Goal: Information Seeking & Learning: Check status

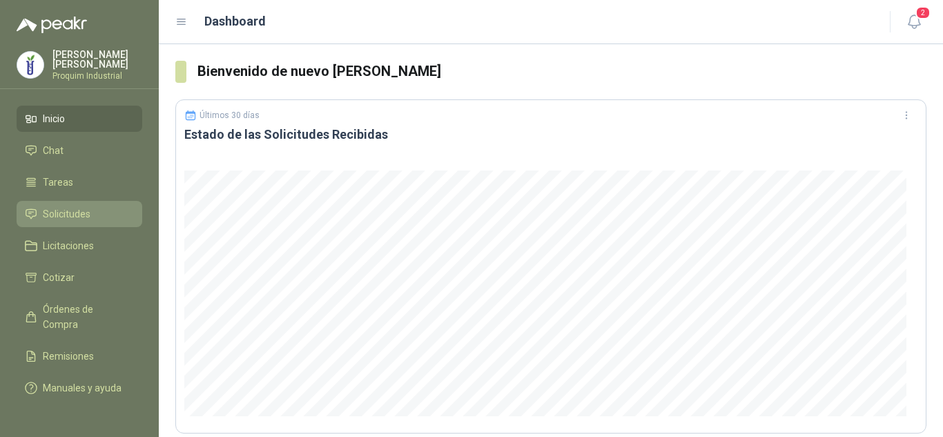
click at [106, 206] on link "Solicitudes" at bounding box center [80, 214] width 126 height 26
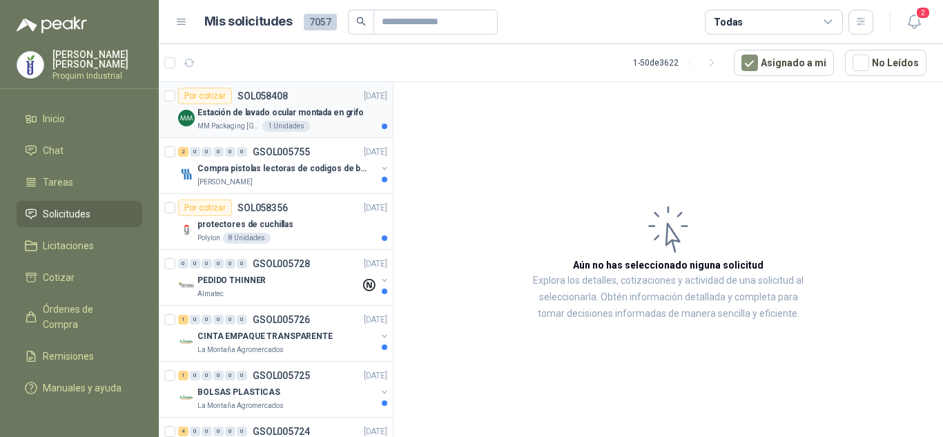
click at [311, 115] on p "Estación de lavado ocular montada en grifo" at bounding box center [280, 112] width 166 height 13
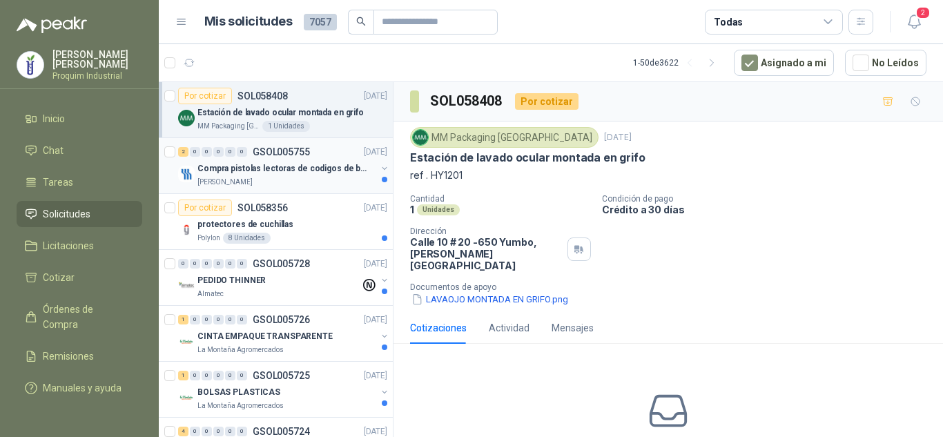
click at [322, 168] on p "Compra pistolas lectoras de codigos de barras" at bounding box center [283, 168] width 172 height 13
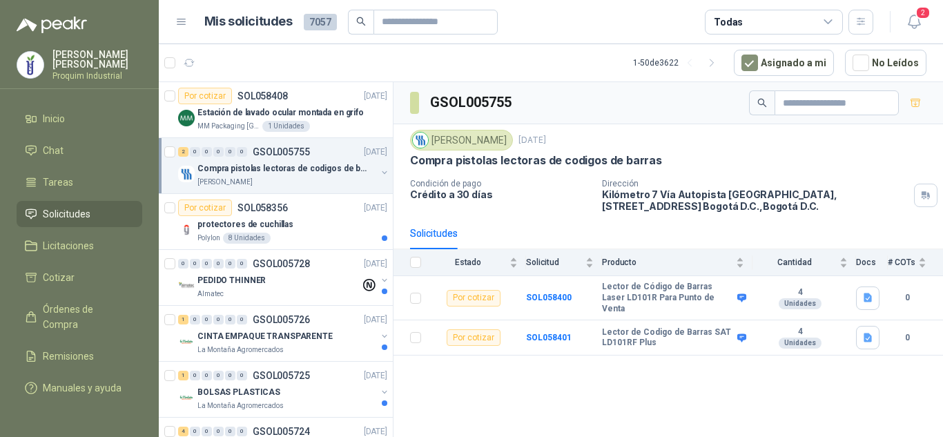
click at [323, 178] on div "[PERSON_NAME]" at bounding box center [286, 182] width 179 height 11
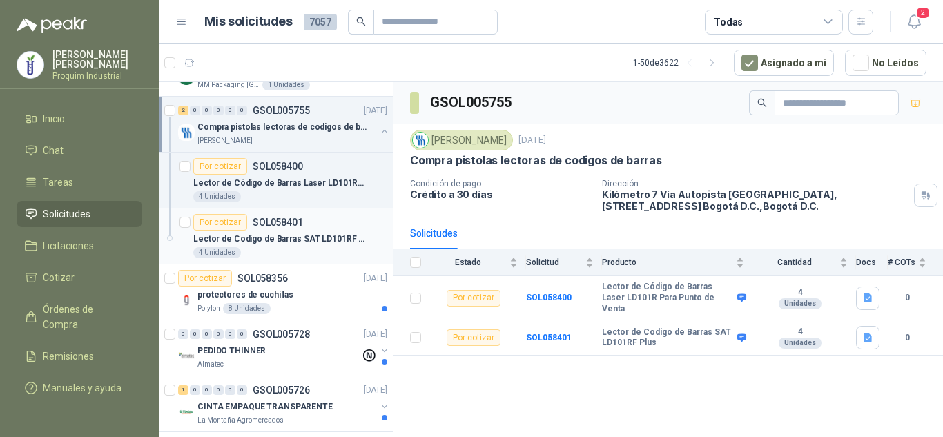
scroll to position [69, 0]
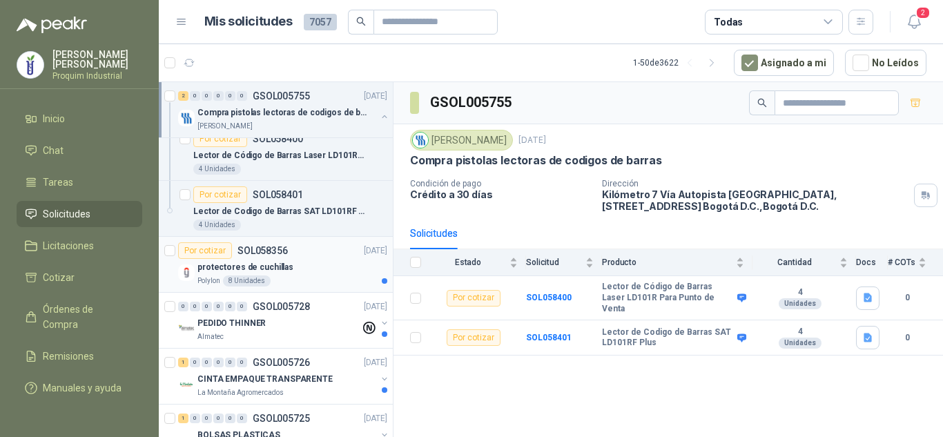
click at [293, 258] on div "Por cotizar SOL058356 [DATE]" at bounding box center [282, 250] width 209 height 17
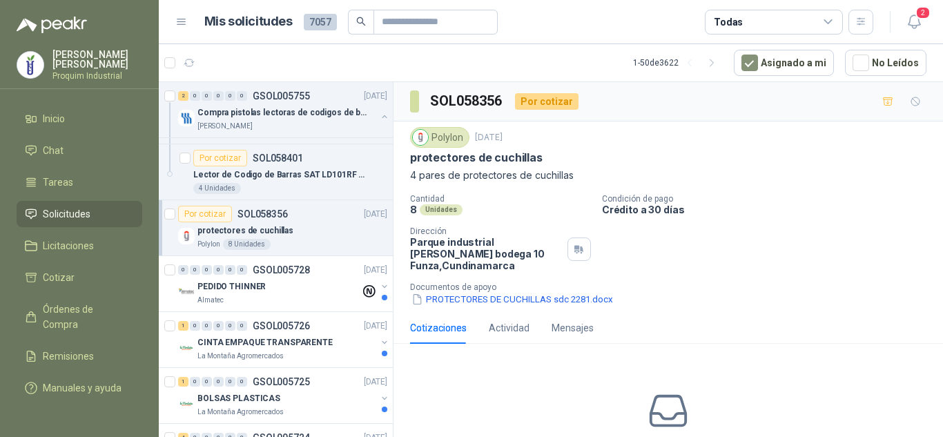
scroll to position [138, 0]
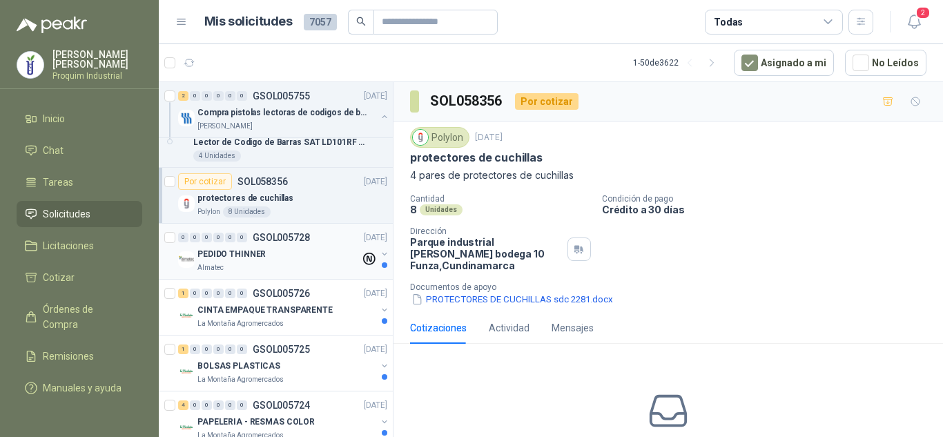
click at [305, 267] on div "Almatec" at bounding box center [278, 267] width 163 height 11
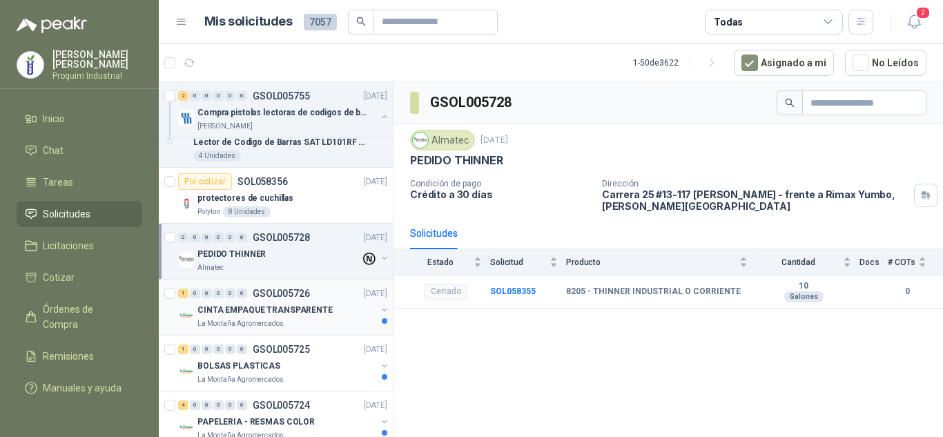
click at [313, 318] on div "La Montaña Agromercados" at bounding box center [286, 323] width 179 height 11
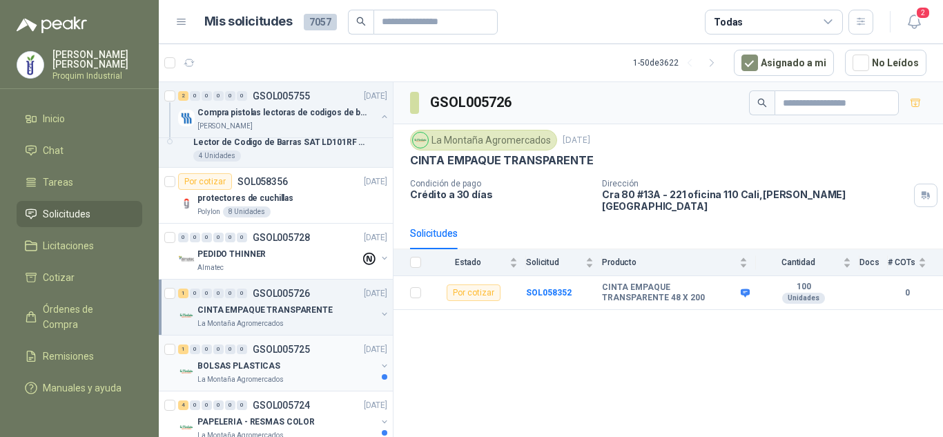
click at [320, 343] on div "1 0 0 0 0 0 GSOL005725 [DATE]" at bounding box center [284, 349] width 212 height 17
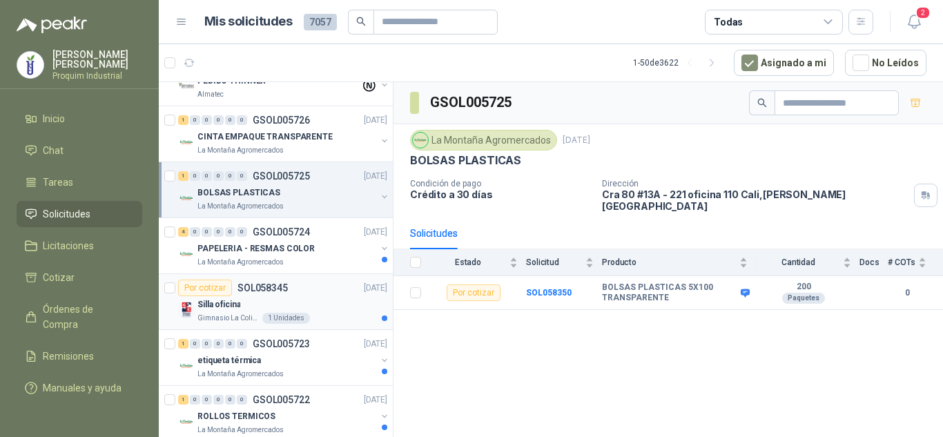
scroll to position [345, 0]
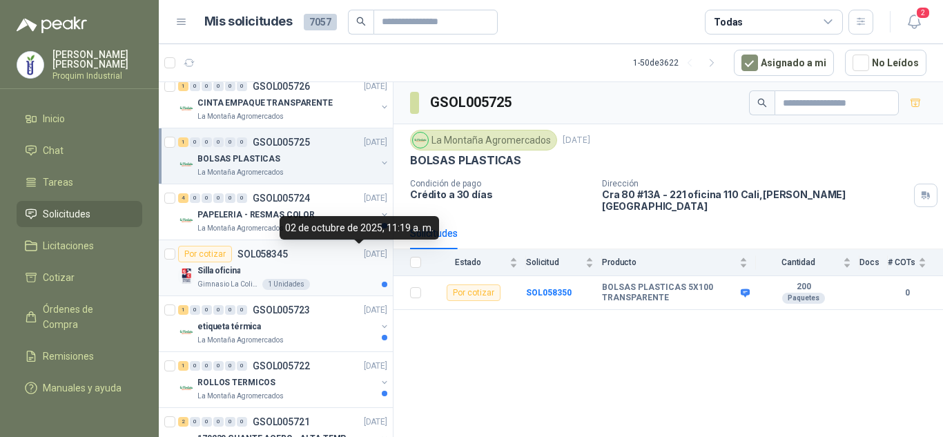
click at [330, 231] on div "02 de octubre de 2025, 11:19 a. m." at bounding box center [360, 227] width 160 height 23
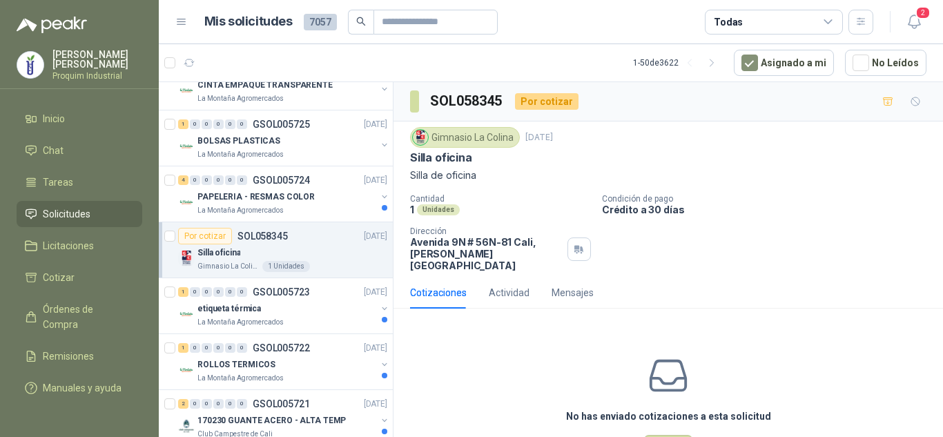
scroll to position [414, 0]
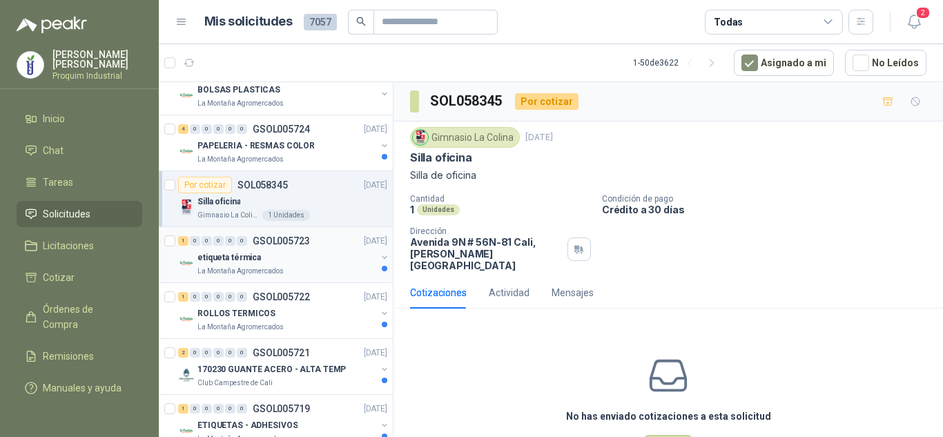
click at [322, 261] on div "etiqueta térmica" at bounding box center [286, 257] width 179 height 17
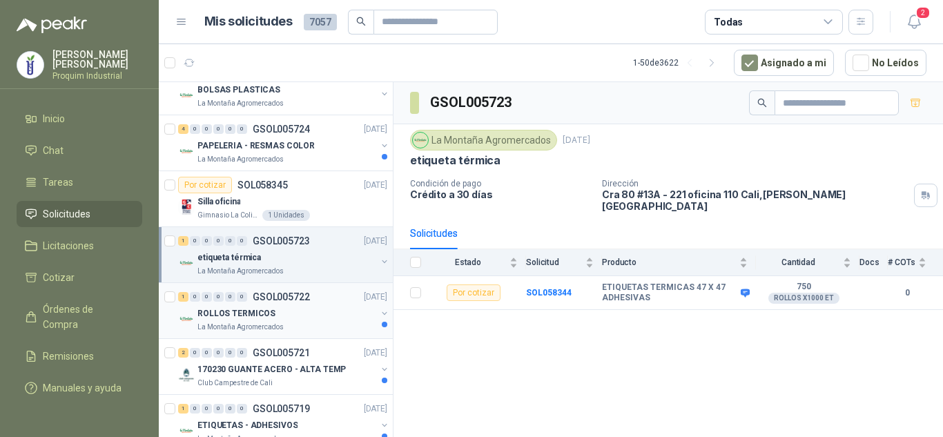
click at [320, 313] on div "ROLLOS TERMICOS" at bounding box center [286, 313] width 179 height 17
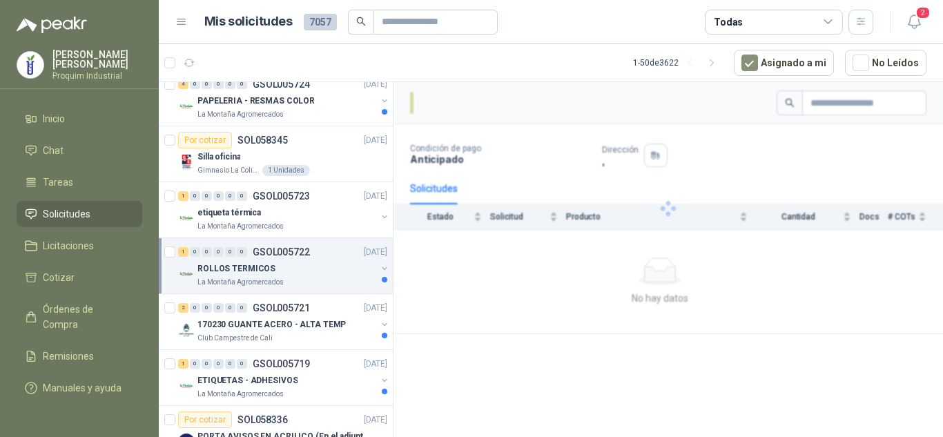
scroll to position [483, 0]
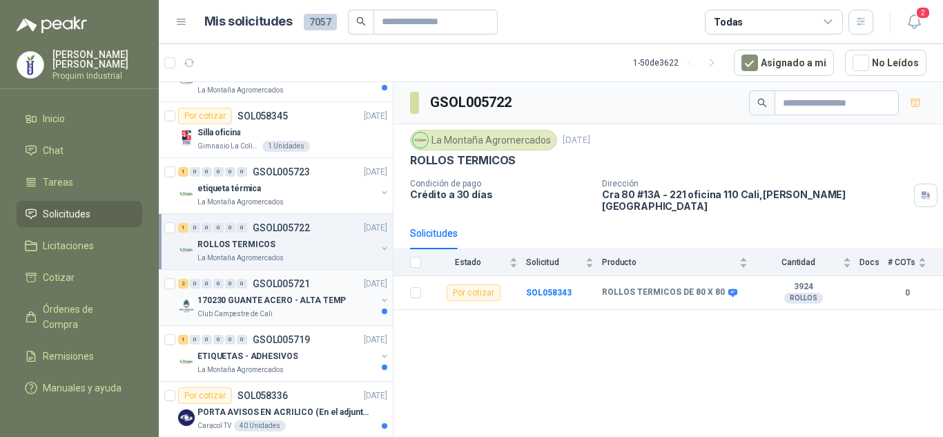
click at [322, 308] on div "170230 GUANTE ACERO - ALTA TEMP" at bounding box center [286, 300] width 179 height 17
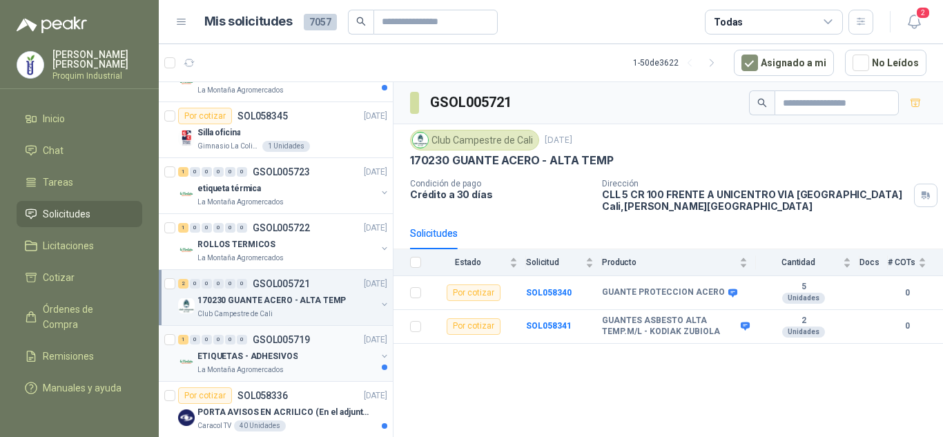
click at [327, 347] on div "1 0 0 0 0 0 GSOL005719 [DATE]" at bounding box center [284, 339] width 212 height 17
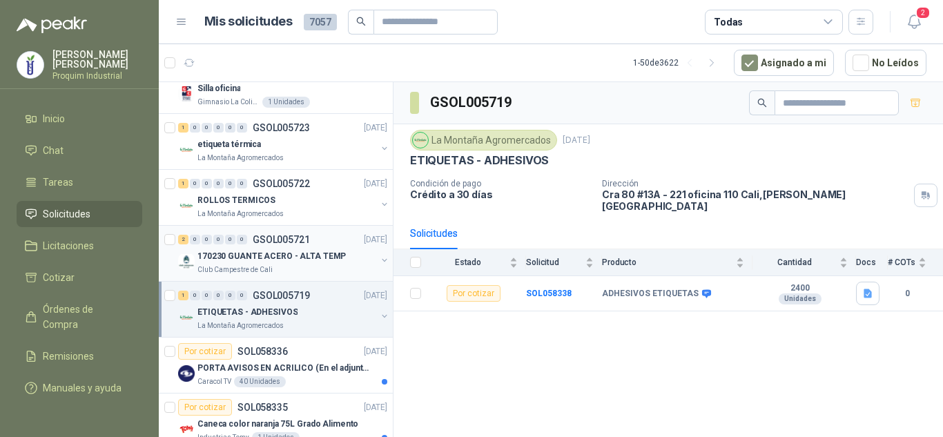
scroll to position [552, 0]
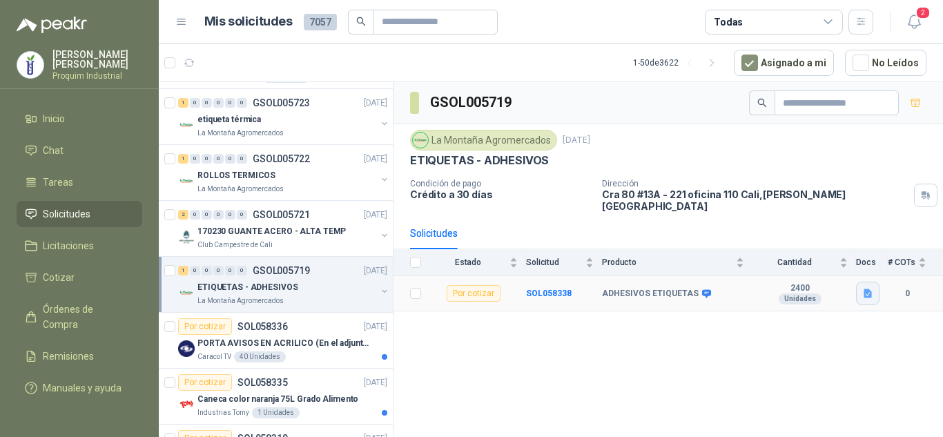
click at [862, 288] on icon "button" at bounding box center [868, 294] width 12 height 12
click at [840, 258] on button "image.png" at bounding box center [841, 254] width 60 height 15
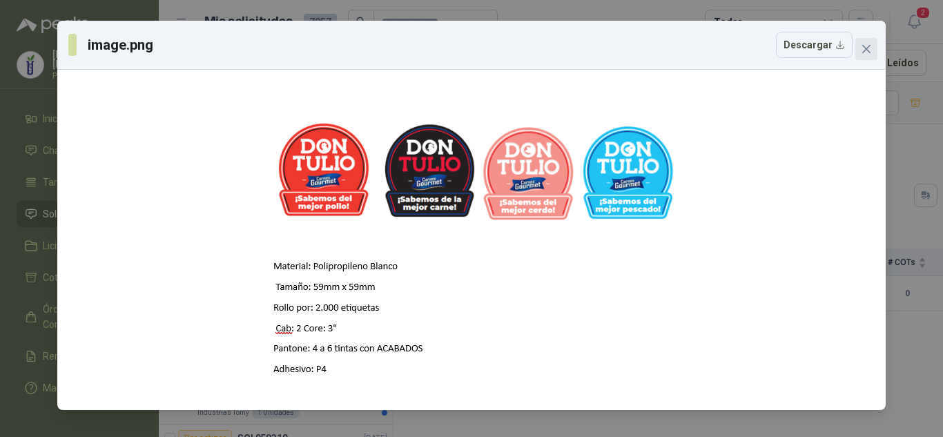
click at [874, 57] on button "Close" at bounding box center [867, 49] width 22 height 22
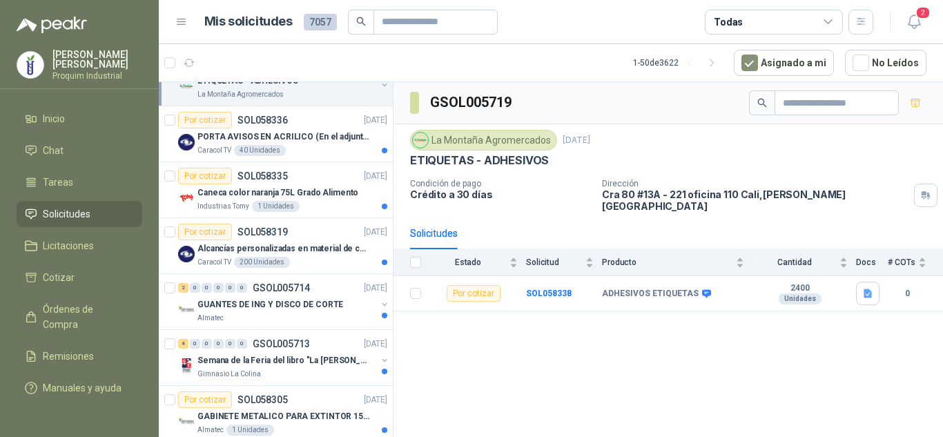
scroll to position [760, 0]
click at [321, 146] on div "Caracol TV 40 Unidades" at bounding box center [292, 149] width 190 height 11
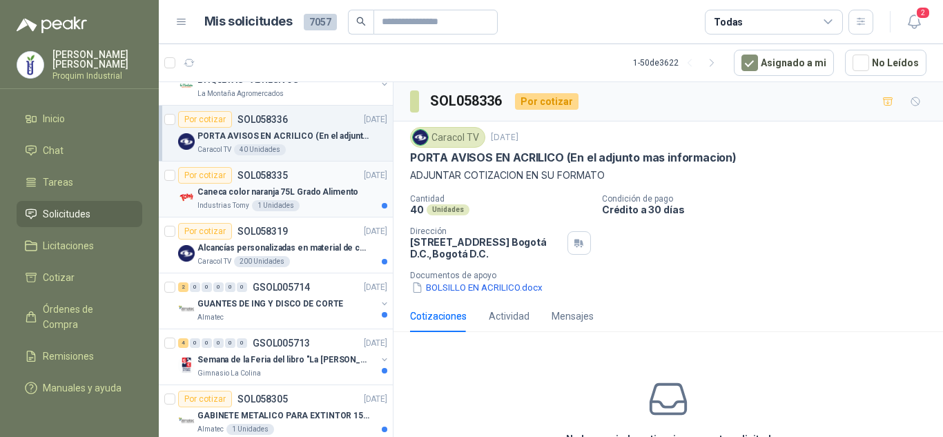
click at [334, 187] on p "Caneca color naranja 75L Grado Alimento" at bounding box center [277, 192] width 161 height 13
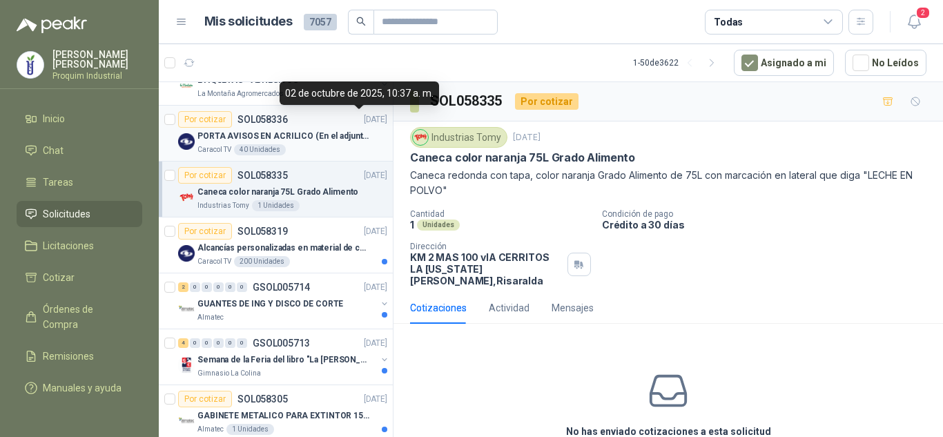
click at [159, 162] on link "Por cotizar SOL058335 [DATE] Caneca color naranja 75L Grado Alimento Industrias…" at bounding box center [276, 190] width 234 height 56
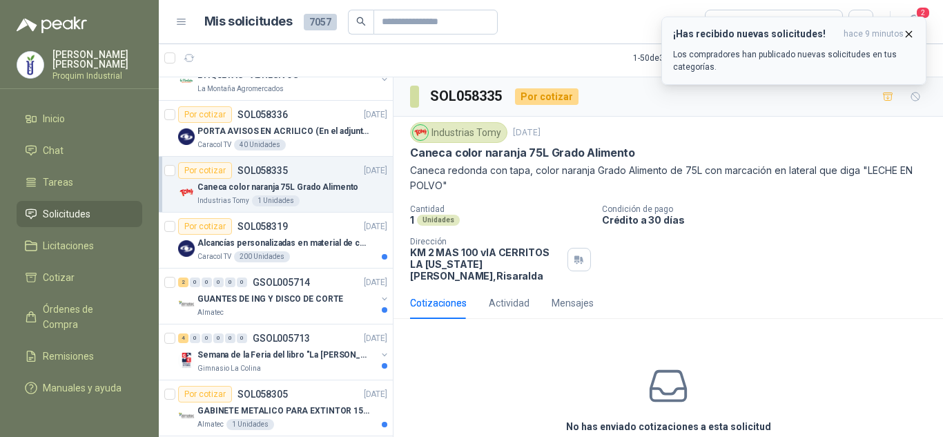
click at [911, 30] on icon "button" at bounding box center [909, 34] width 12 height 12
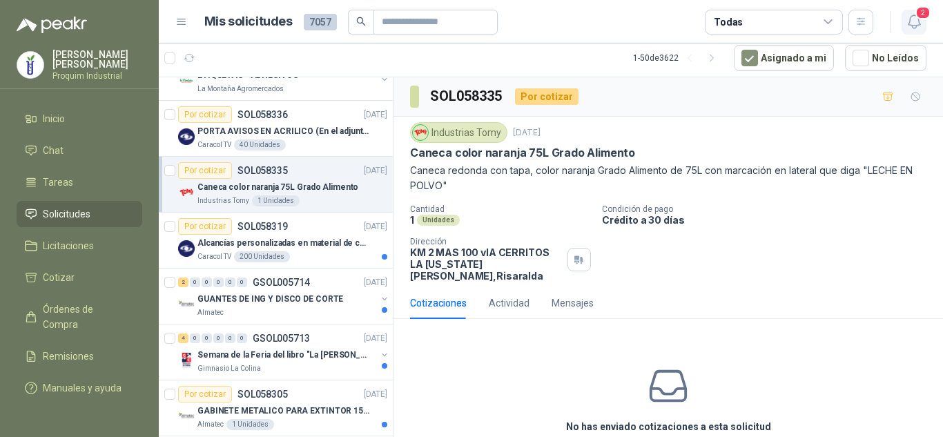
click at [917, 15] on span "2" at bounding box center [923, 12] width 15 height 13
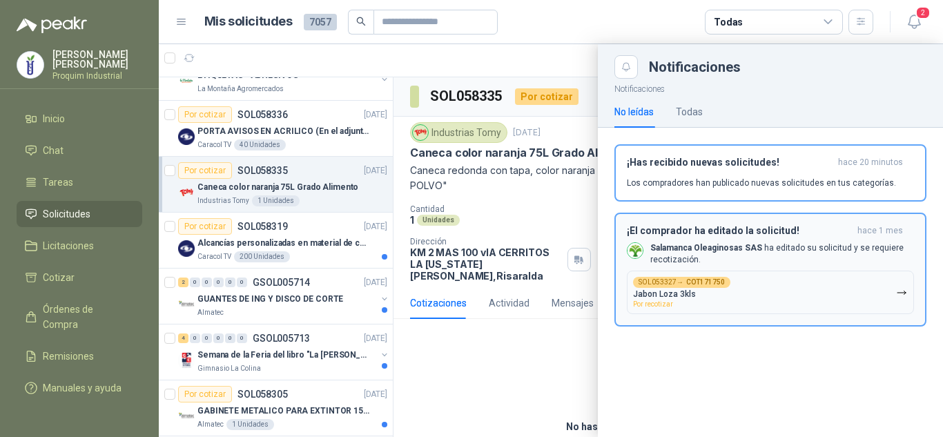
click at [824, 253] on p "Salamanca Oleaginosas SAS ha editado su solicitud y se requiere recotización." at bounding box center [782, 253] width 264 height 23
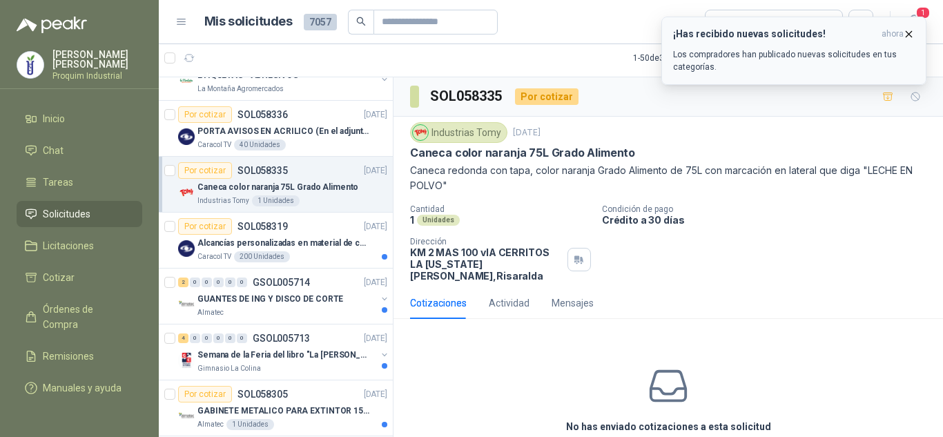
click at [907, 38] on icon "button" at bounding box center [909, 34] width 12 height 12
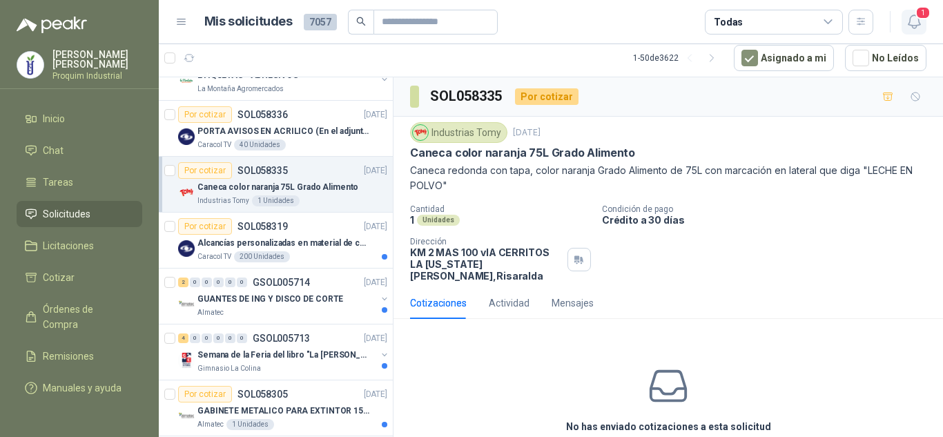
click at [900, 28] on div "1" at bounding box center [899, 21] width 53 height 21
click at [906, 28] on icon "button" at bounding box center [914, 21] width 17 height 17
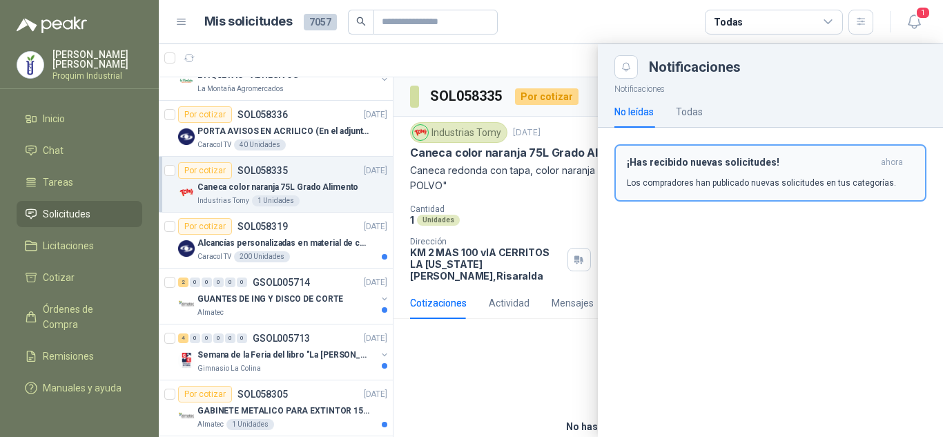
click at [866, 170] on div "¡Has recibido nuevas solicitudes! ahora Los compradores han publicado nuevas so…" at bounding box center [770, 173] width 287 height 32
